Goal: Task Accomplishment & Management: Manage account settings

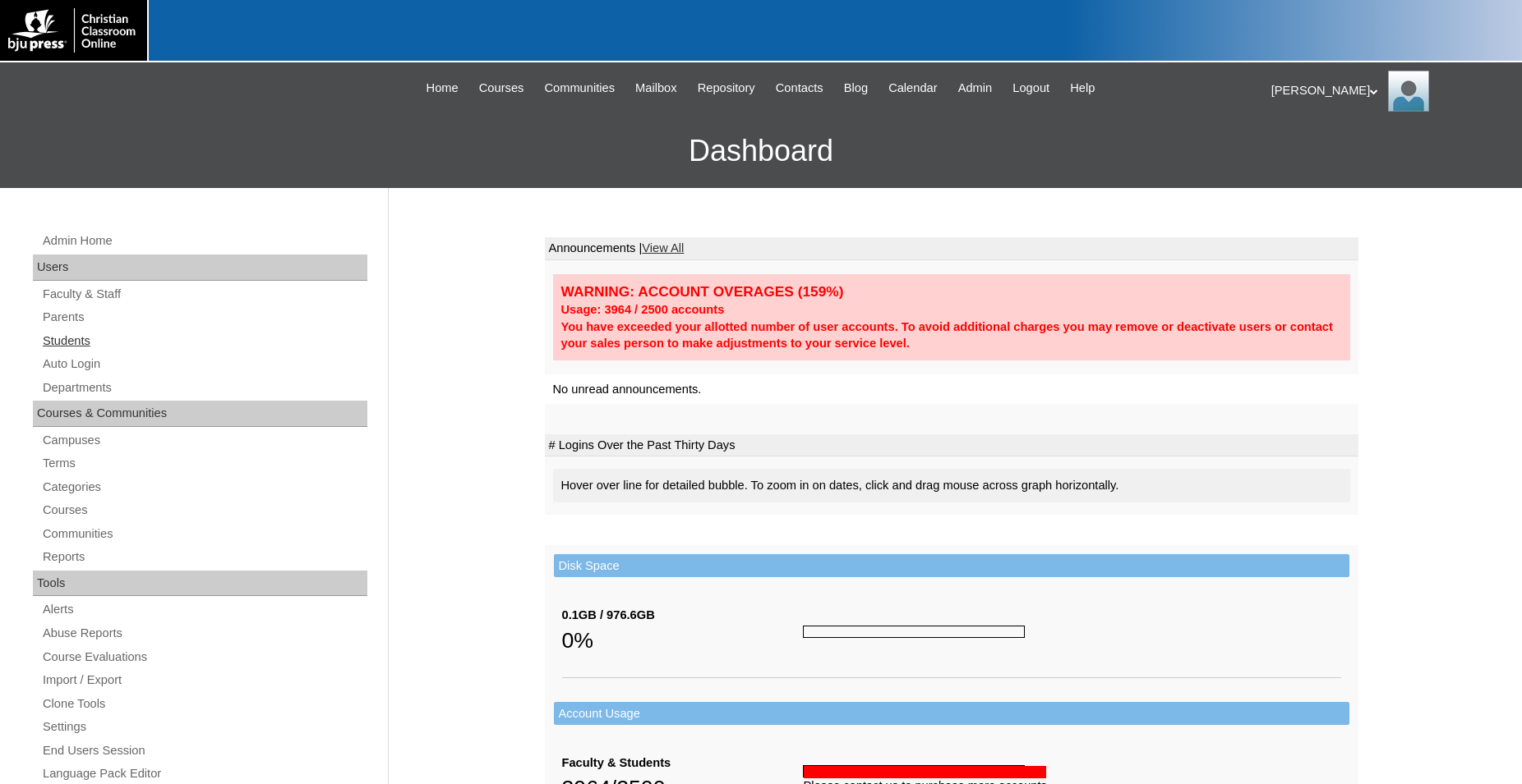
click at [86, 340] on link "Students" at bounding box center [205, 341] width 327 height 21
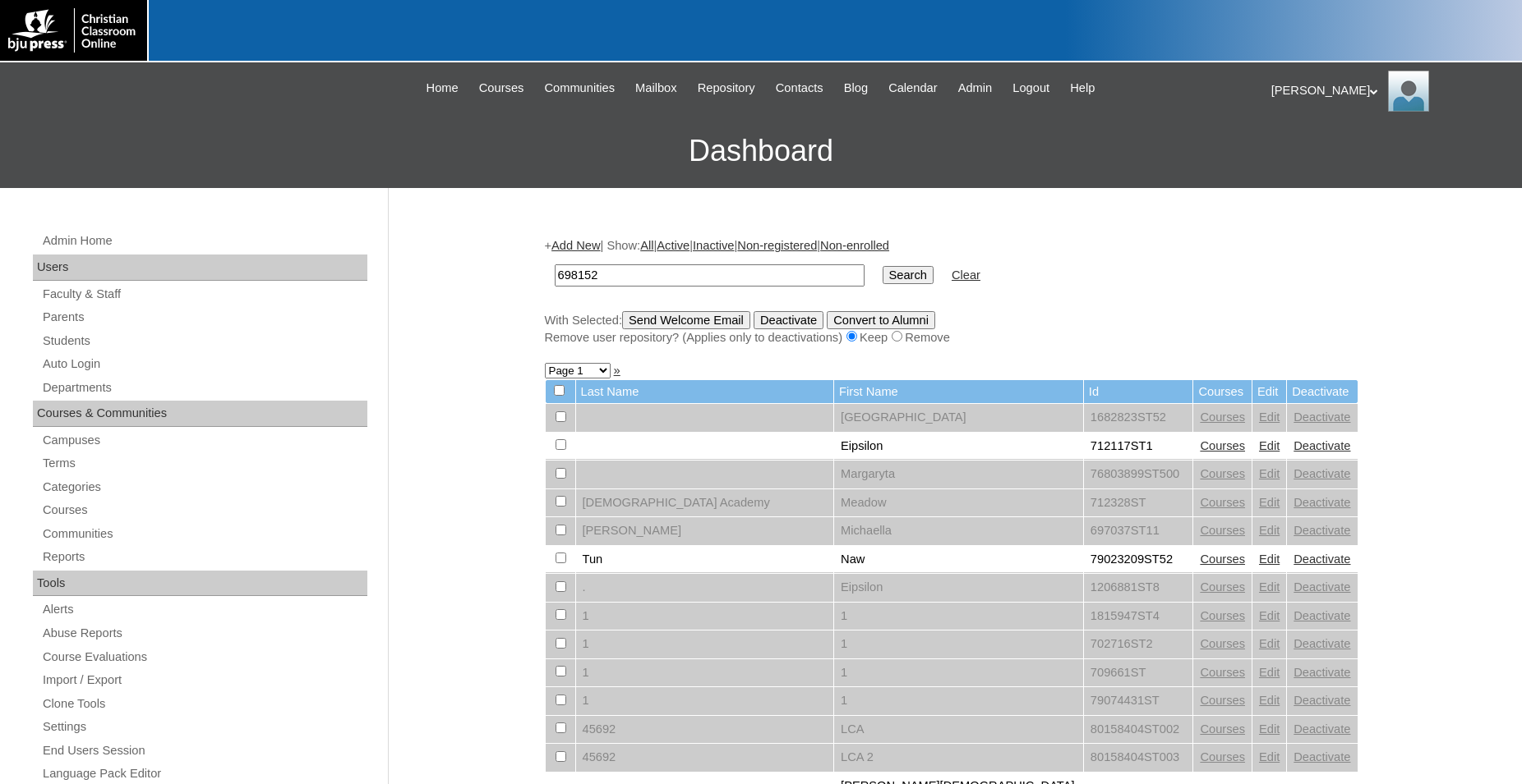
type input "698152"
click at [882, 266] on input "Search" at bounding box center [907, 275] width 51 height 18
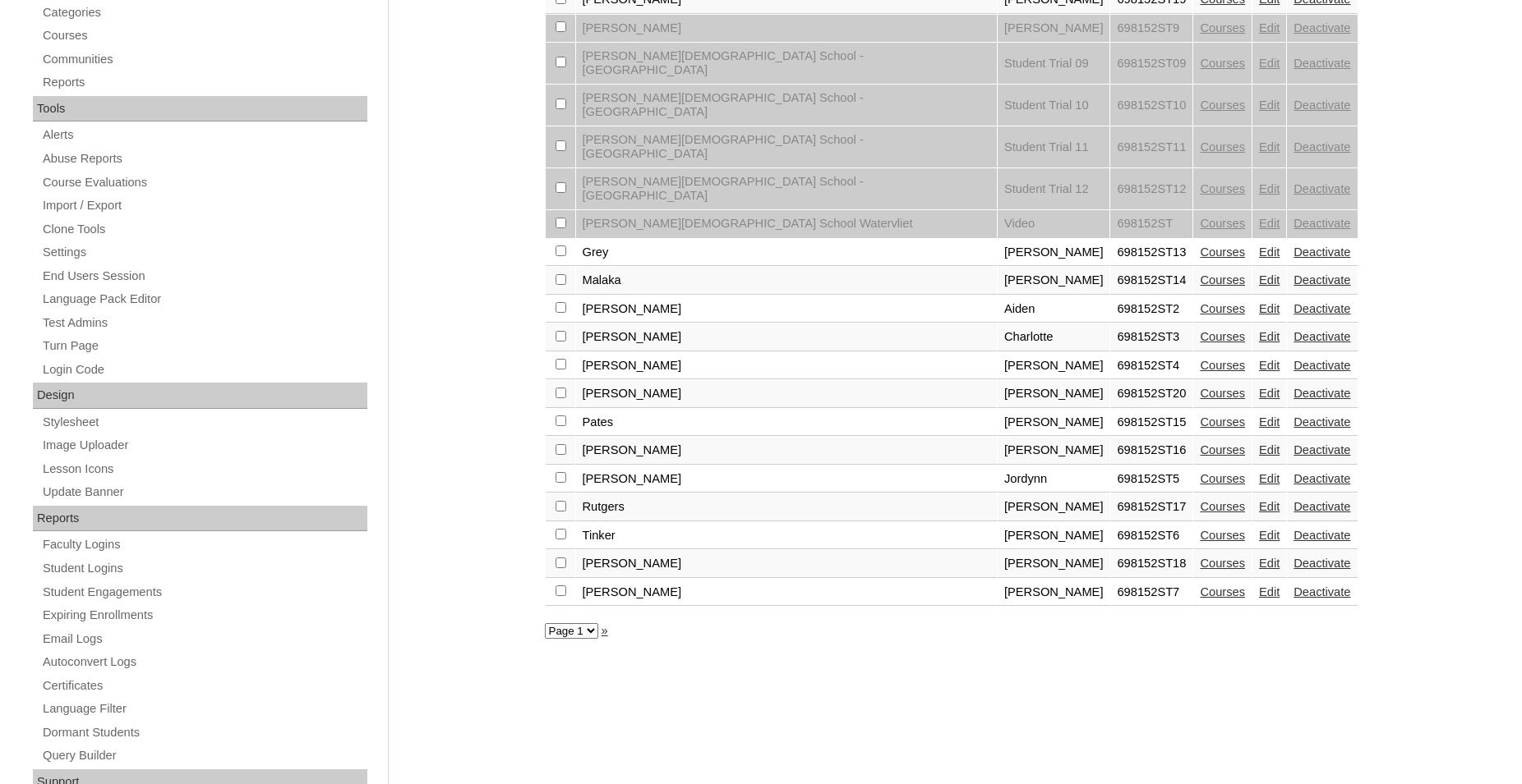
scroll to position [554, 0]
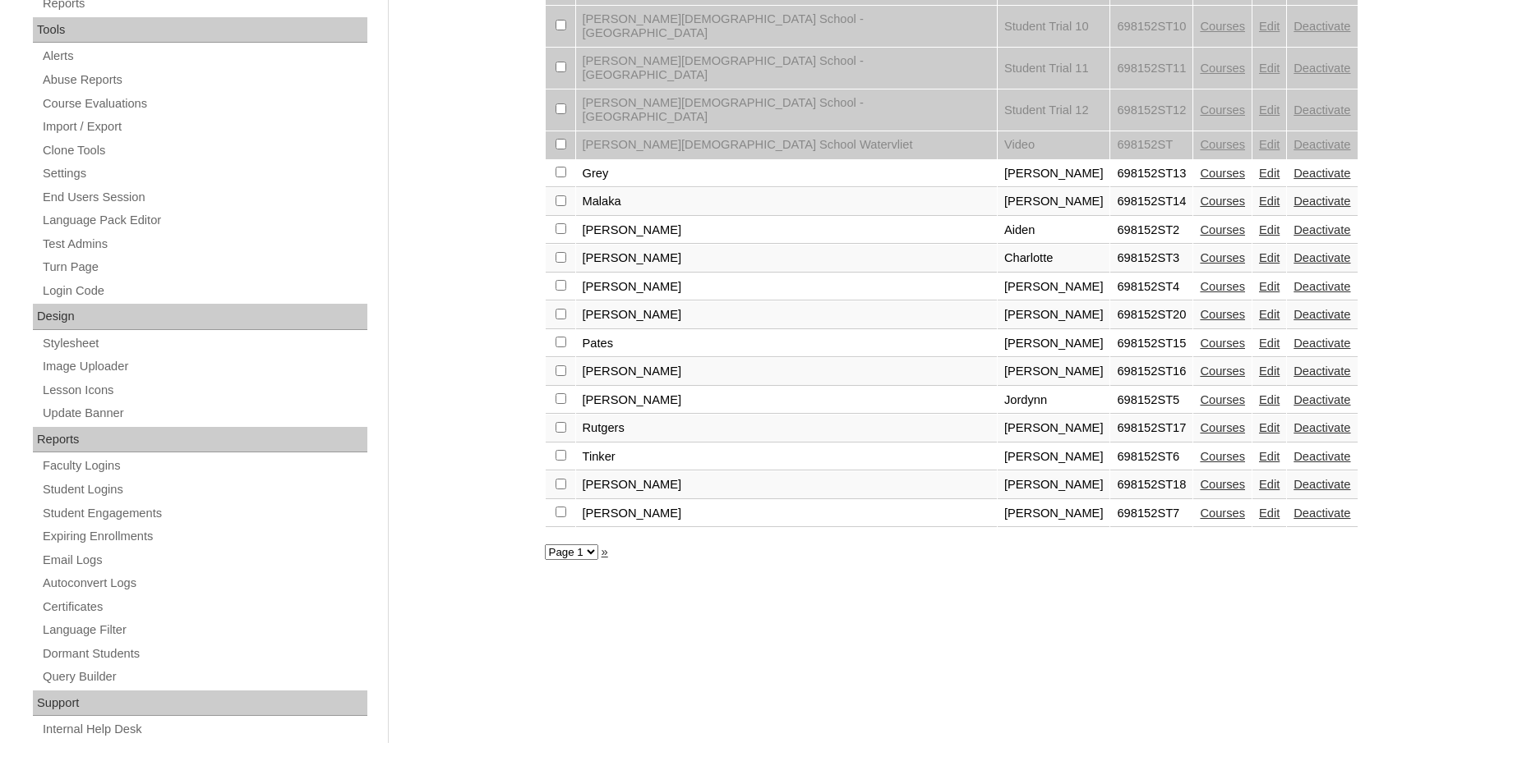
click at [1200, 308] on link "Courses" at bounding box center [1223, 314] width 45 height 13
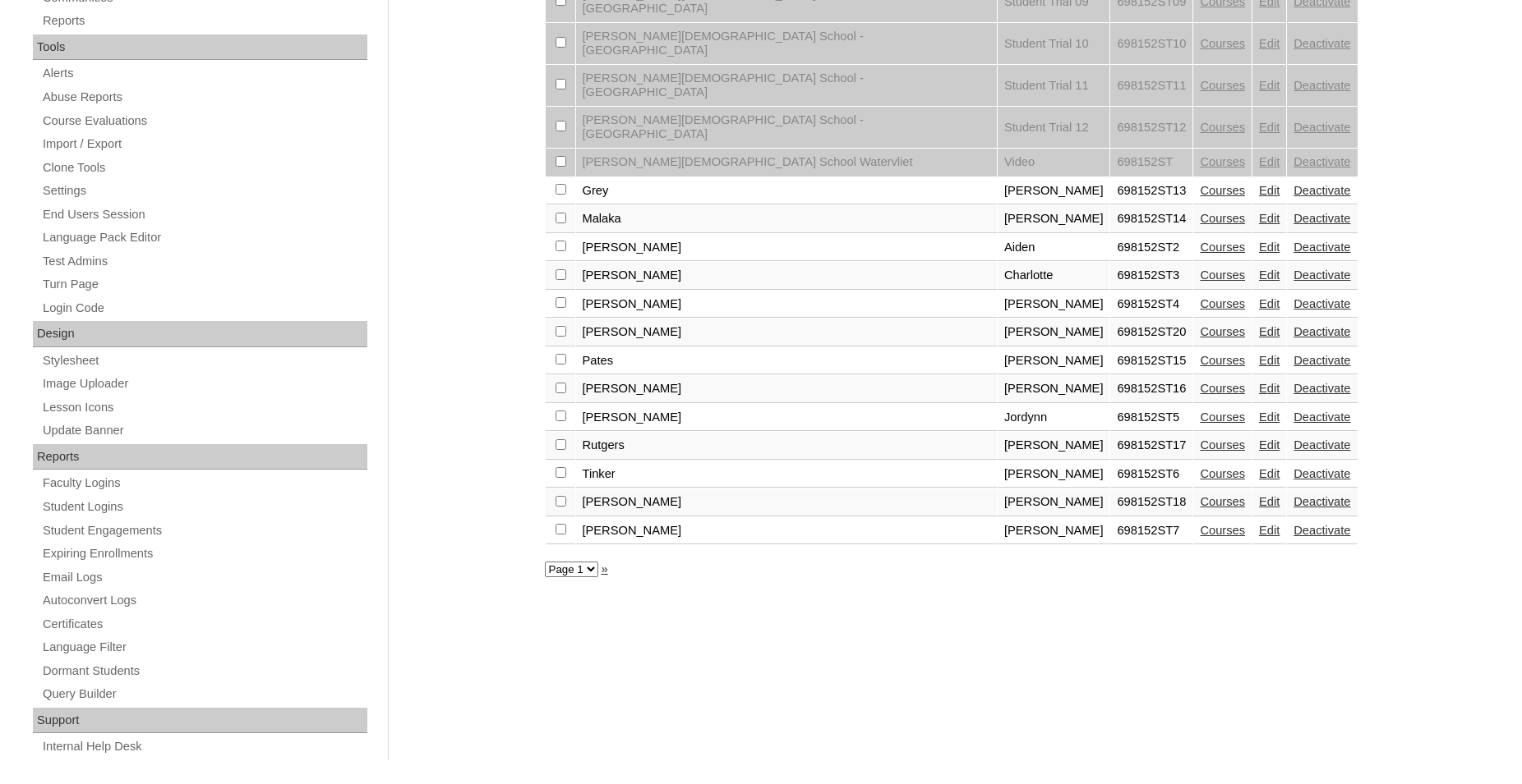
scroll to position [554, 0]
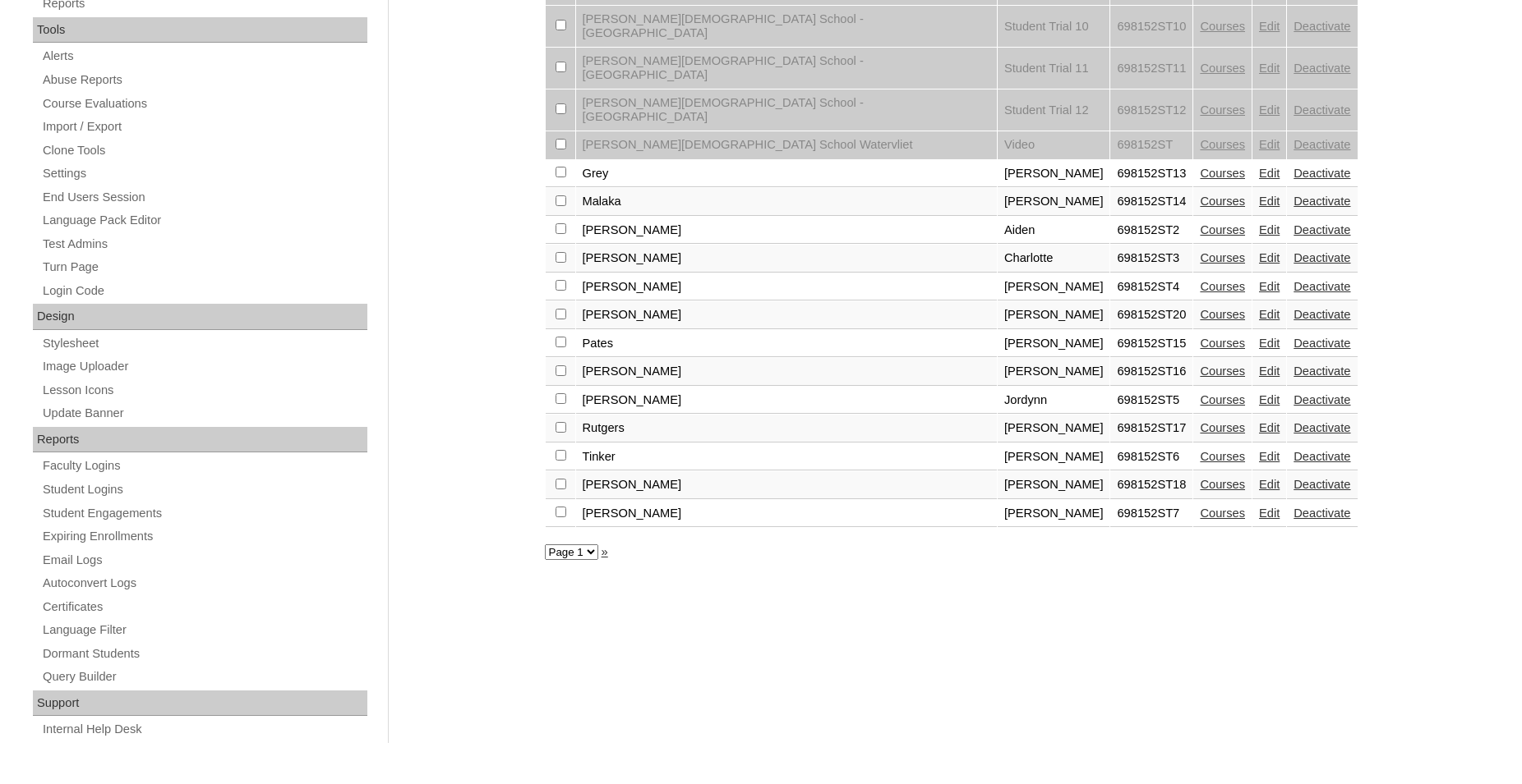
click at [1259, 308] on link "Edit" at bounding box center [1270, 314] width 21 height 13
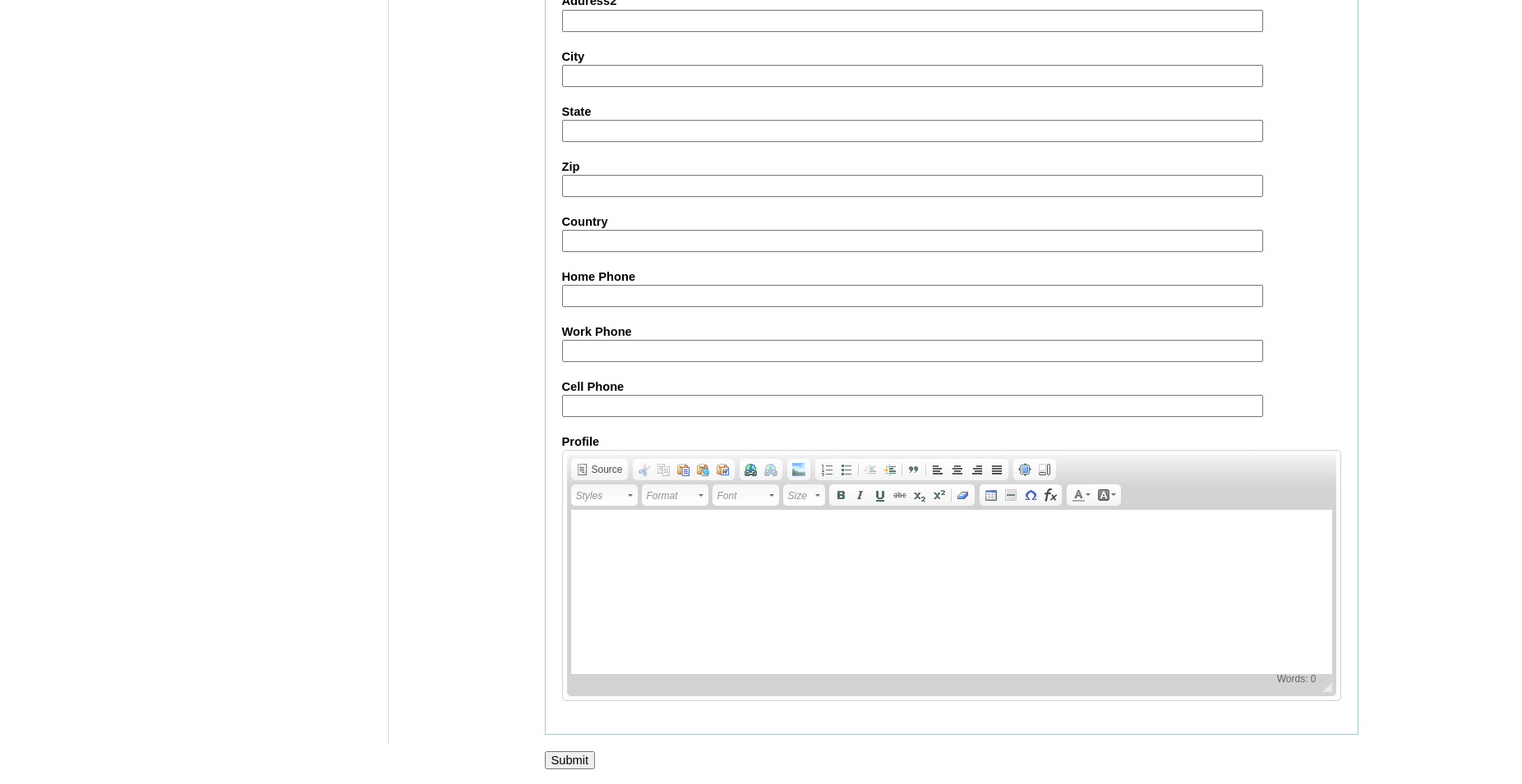
scroll to position [1747, 0]
